Goal: Task Accomplishment & Management: Manage account settings

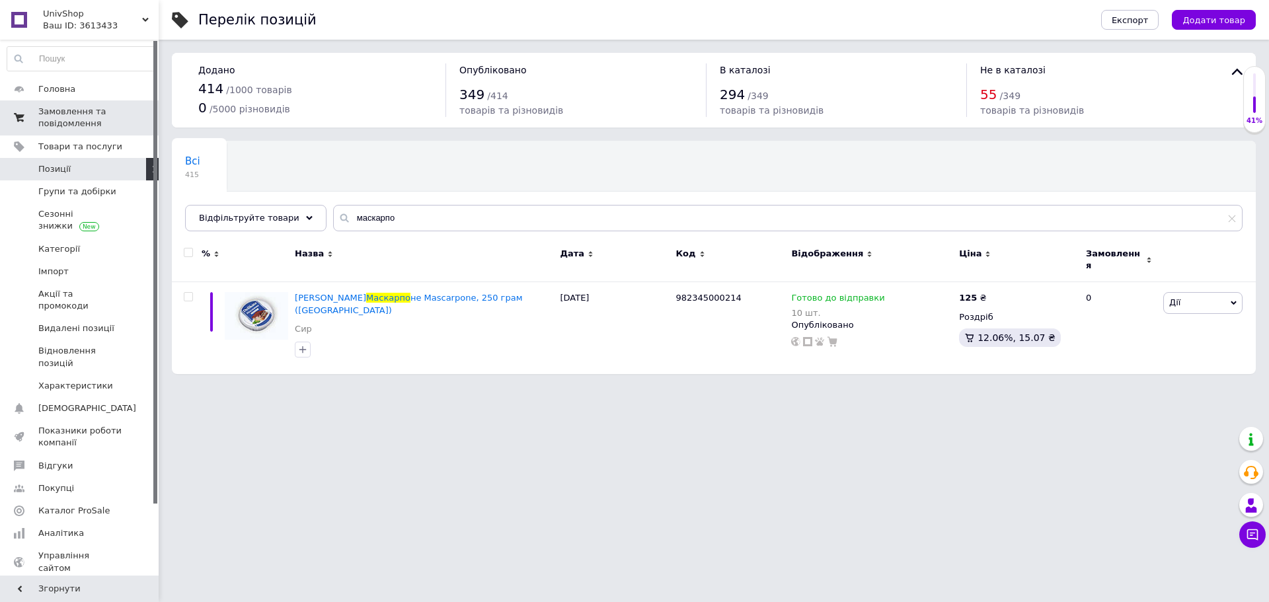
click at [84, 114] on span "Замовлення та повідомлення" at bounding box center [80, 118] width 84 height 24
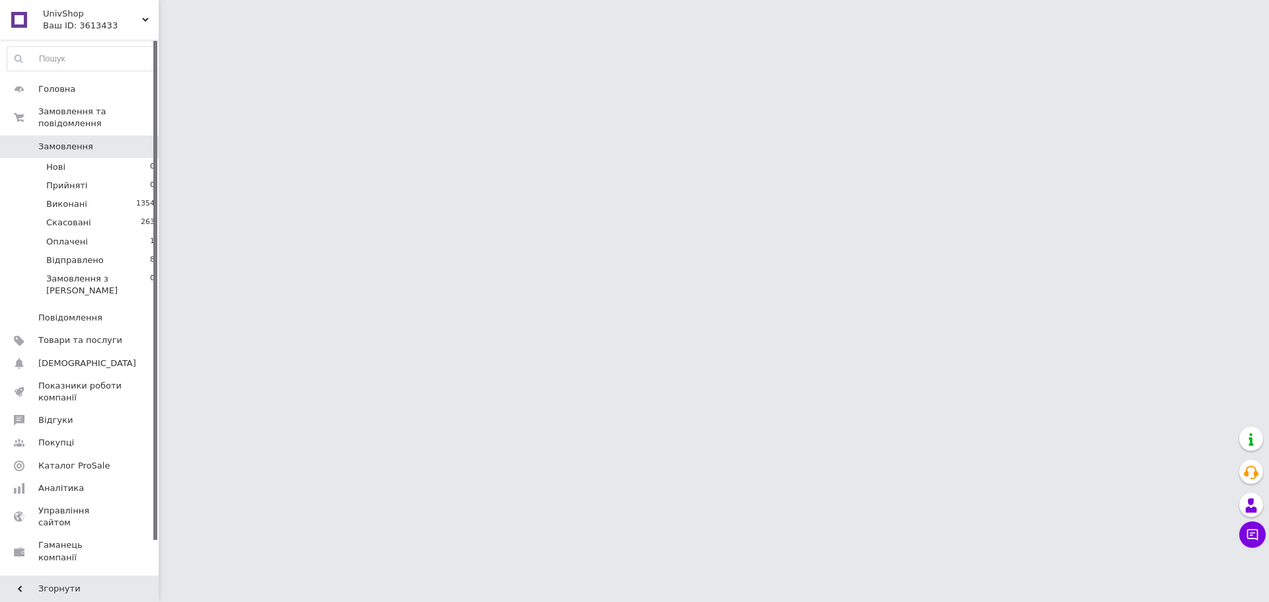
click at [83, 141] on span "Замовлення" at bounding box center [65, 147] width 55 height 12
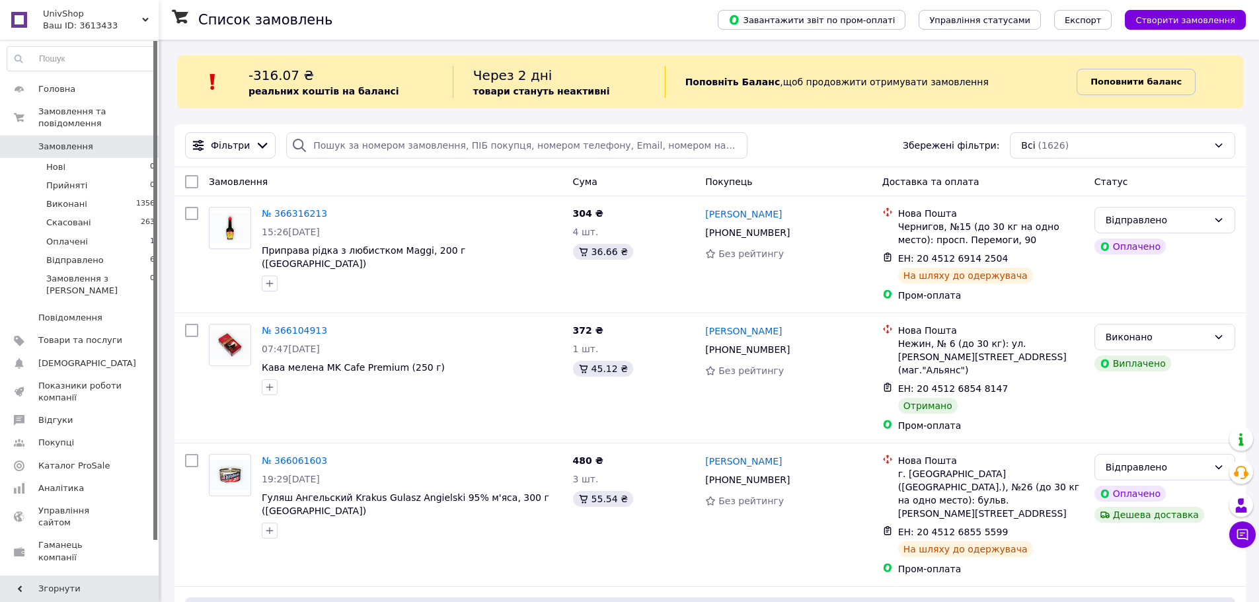
click at [1099, 89] on link "Поповнити баланс" at bounding box center [1136, 82] width 119 height 26
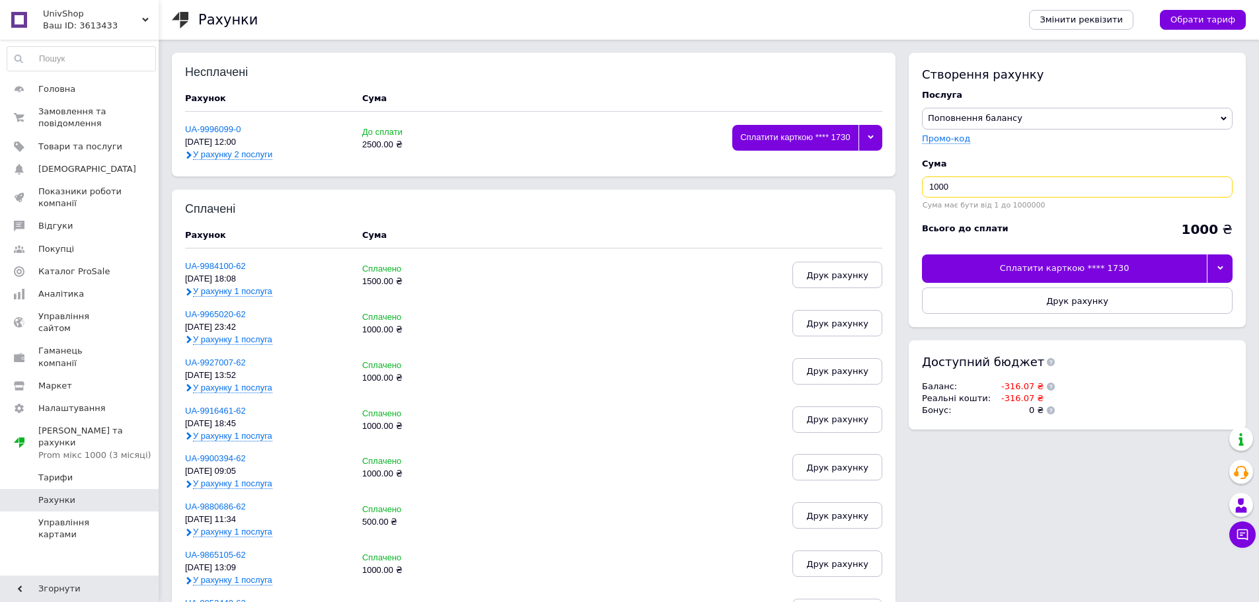
drag, startPoint x: 968, startPoint y: 186, endPoint x: 876, endPoint y: 185, distance: 91.9
type input "500"
click at [1224, 272] on div at bounding box center [1220, 268] width 26 height 28
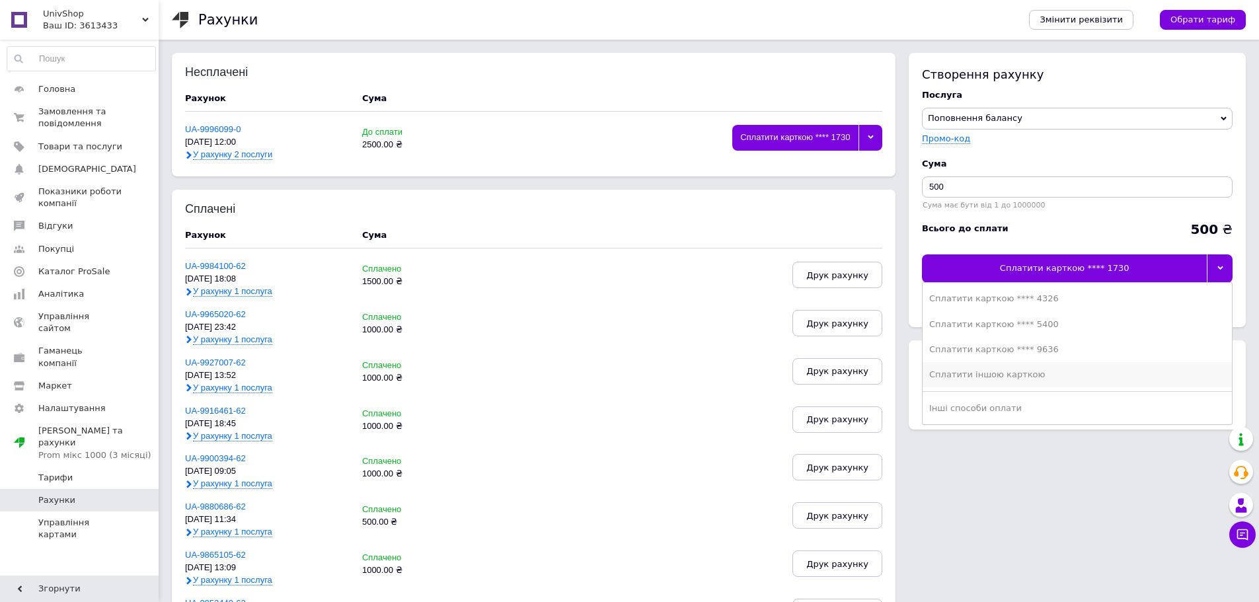
click at [1190, 377] on div "Сплатити іншою карткою" at bounding box center [1077, 375] width 296 height 12
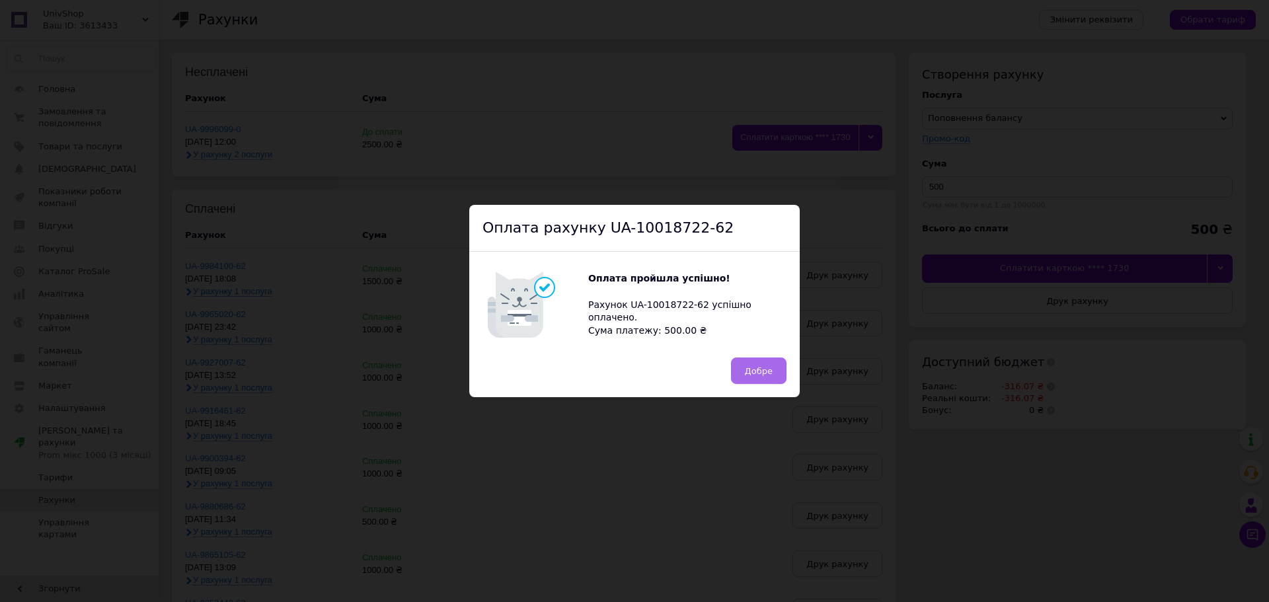
click at [758, 366] on span "Добре" at bounding box center [759, 371] width 28 height 10
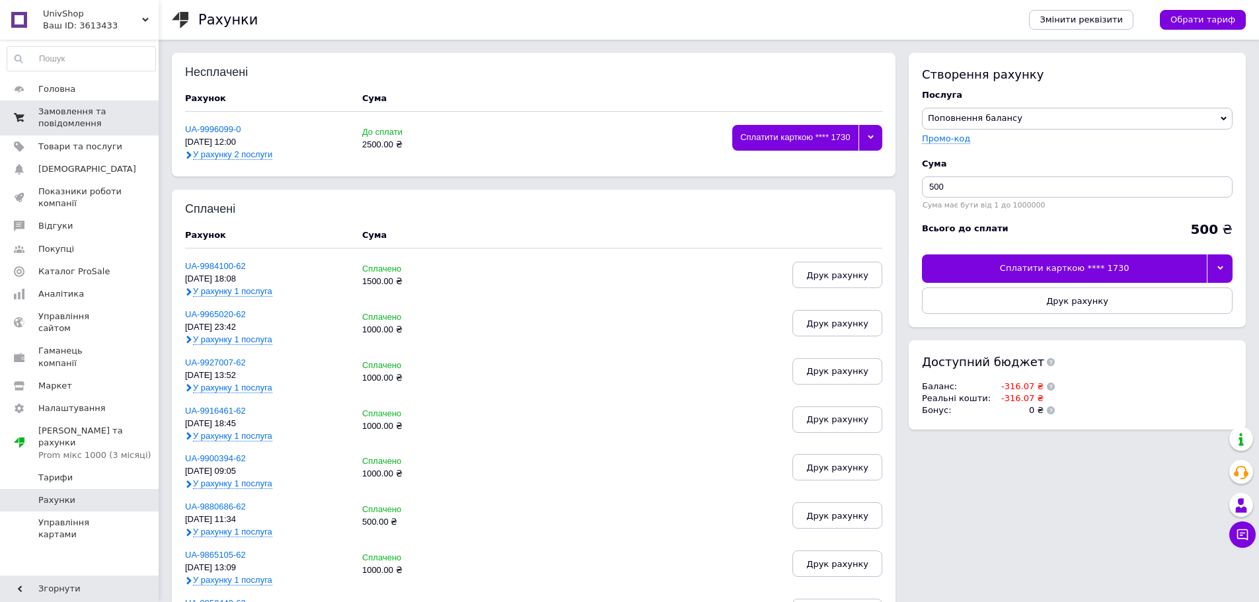
click at [59, 118] on span "Замовлення та повідомлення" at bounding box center [80, 118] width 84 height 24
